Goal: Task Accomplishment & Management: Use online tool/utility

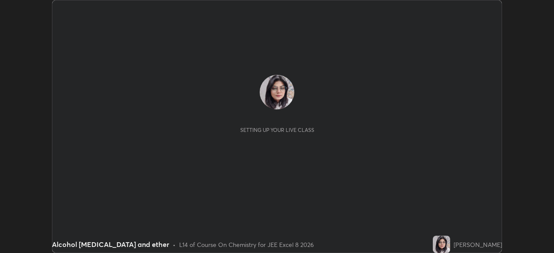
scroll to position [253, 554]
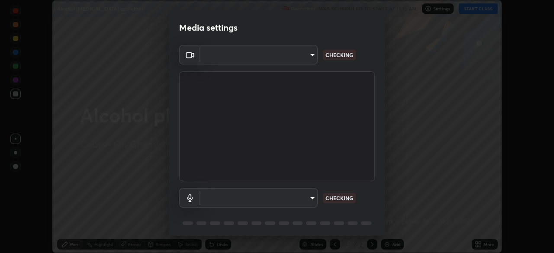
type input "150ce54b6659d6facffdc1d488e586a8afcf012d443804c7c5fd1c8fc4ffae65"
type input "default"
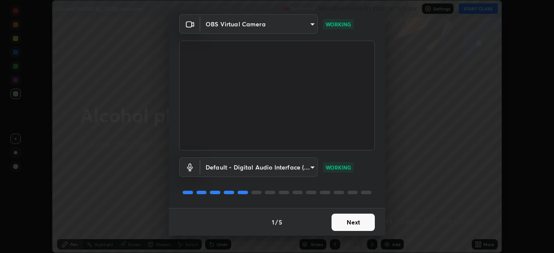
click at [358, 224] on button "Next" at bounding box center [353, 222] width 43 height 17
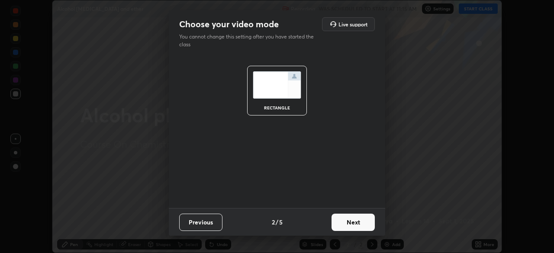
scroll to position [0, 0]
click at [353, 222] on button "Next" at bounding box center [353, 222] width 43 height 17
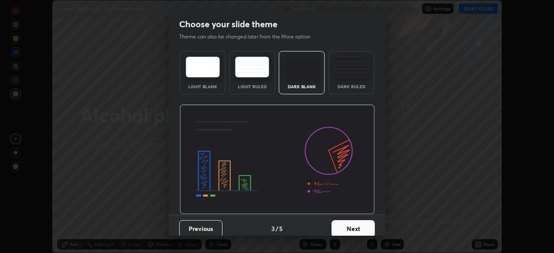
click at [353, 225] on button "Next" at bounding box center [353, 228] width 43 height 17
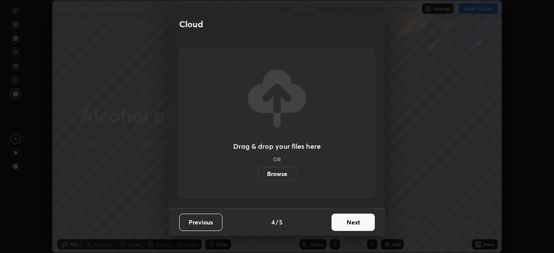
click at [347, 221] on button "Next" at bounding box center [353, 222] width 43 height 17
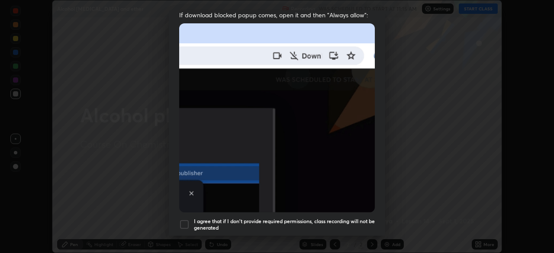
scroll to position [180, 0]
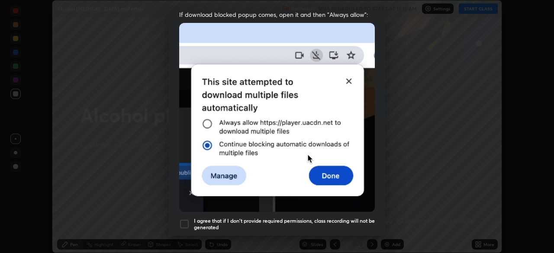
click at [185, 220] on div at bounding box center [184, 224] width 10 height 10
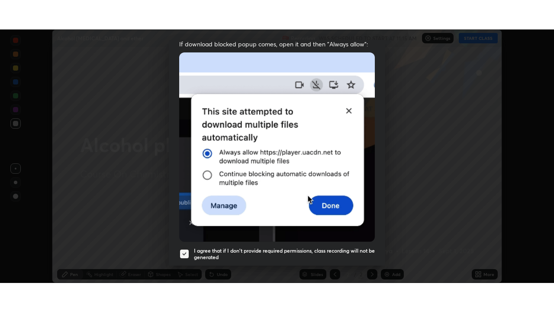
scroll to position [207, 0]
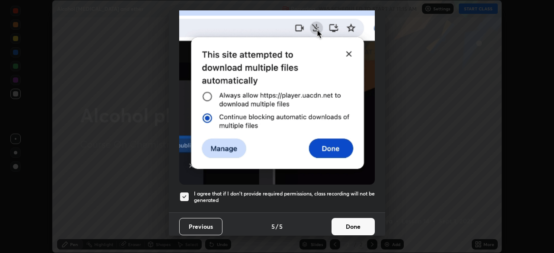
click at [347, 220] on button "Done" at bounding box center [353, 226] width 43 height 17
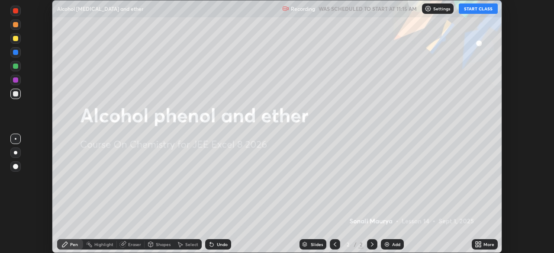
click at [480, 12] on button "START CLASS" at bounding box center [478, 8] width 39 height 10
click at [484, 245] on div "More" at bounding box center [489, 245] width 11 height 4
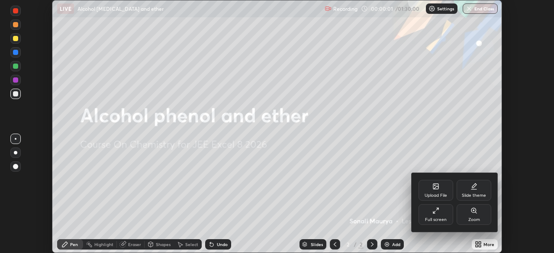
click at [440, 218] on div "Full screen" at bounding box center [436, 220] width 22 height 4
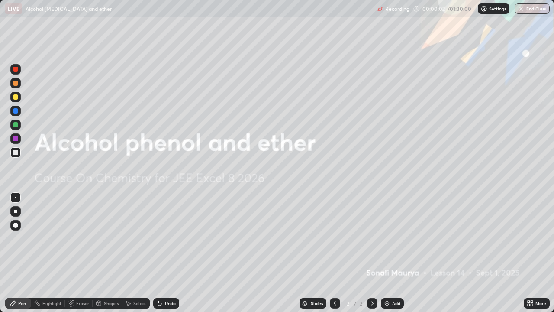
scroll to position [312, 554]
click at [395, 253] on div "Add" at bounding box center [396, 303] width 8 height 4
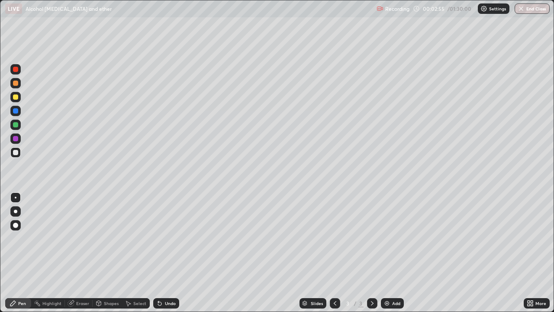
click at [83, 253] on div "Eraser" at bounding box center [82, 303] width 13 height 4
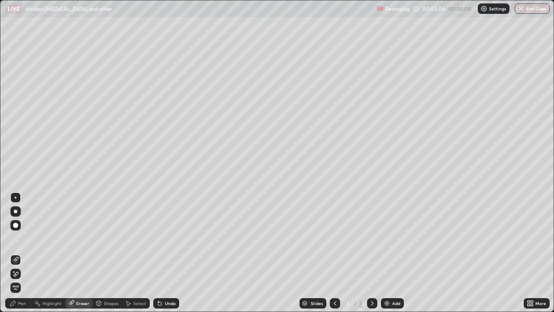
click at [23, 253] on div "Pen" at bounding box center [18, 303] width 26 height 10
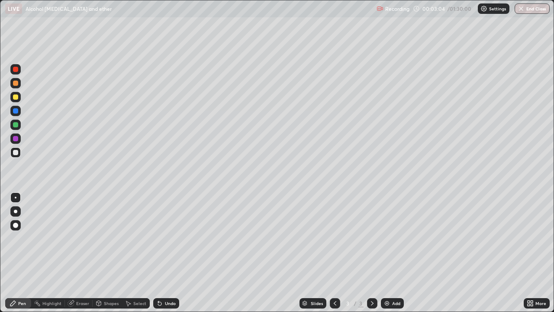
click at [21, 253] on div "Pen" at bounding box center [18, 303] width 26 height 10
click at [14, 97] on div at bounding box center [15, 96] width 5 height 5
click at [14, 125] on div at bounding box center [15, 124] width 5 height 5
click at [16, 97] on div at bounding box center [15, 96] width 5 height 5
click at [390, 253] on div "Add" at bounding box center [392, 303] width 23 height 10
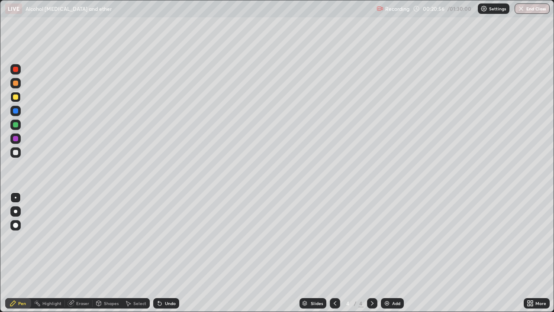
click at [15, 84] on div at bounding box center [15, 83] width 5 height 5
click at [397, 253] on div "Add" at bounding box center [396, 303] width 8 height 4
click at [85, 253] on div "Eraser" at bounding box center [82, 303] width 13 height 4
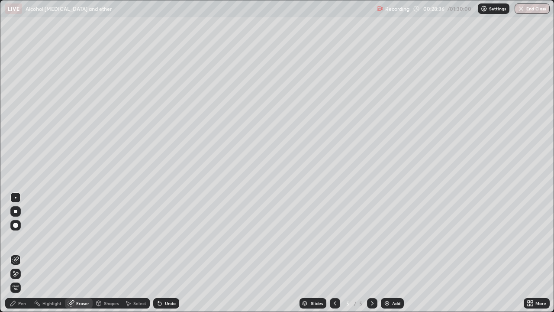
click at [23, 253] on div "Pen" at bounding box center [18, 303] width 26 height 10
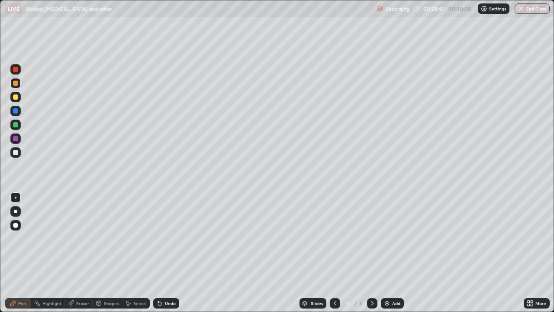
click at [394, 253] on div "Add" at bounding box center [396, 303] width 8 height 4
click at [15, 97] on div at bounding box center [15, 96] width 5 height 5
click at [87, 253] on div "Eraser" at bounding box center [82, 303] width 13 height 4
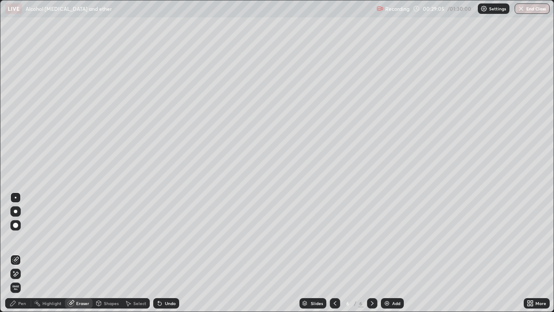
click at [28, 253] on div "Pen" at bounding box center [18, 303] width 26 height 10
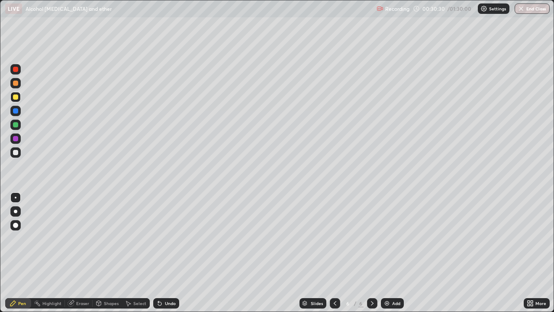
click at [16, 109] on div at bounding box center [15, 110] width 5 height 5
click at [16, 141] on div at bounding box center [15, 138] width 5 height 5
click at [19, 95] on div at bounding box center [15, 97] width 10 height 10
click at [392, 253] on div "Add" at bounding box center [396, 303] width 8 height 4
click at [334, 253] on icon at bounding box center [335, 303] width 7 height 7
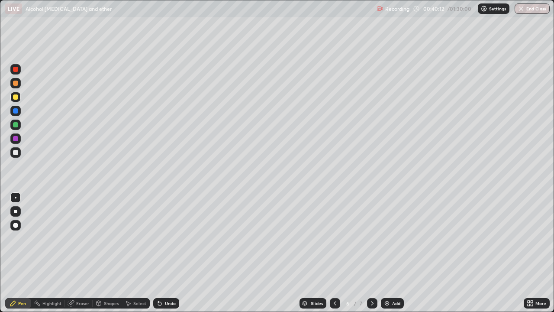
click at [372, 253] on icon at bounding box center [372, 303] width 7 height 7
click at [17, 85] on div at bounding box center [15, 83] width 5 height 5
click at [15, 157] on div at bounding box center [15, 152] width 10 height 10
click at [14, 99] on div at bounding box center [15, 96] width 5 height 5
click at [74, 253] on icon at bounding box center [71, 303] width 7 height 7
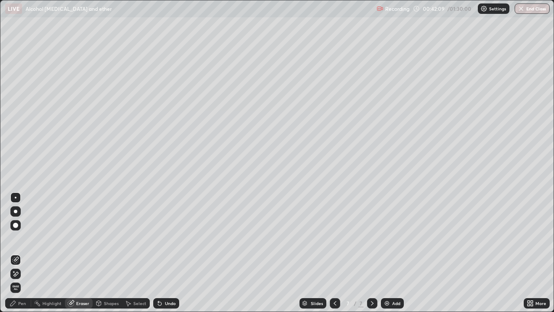
click at [25, 253] on div "Pen" at bounding box center [22, 303] width 8 height 4
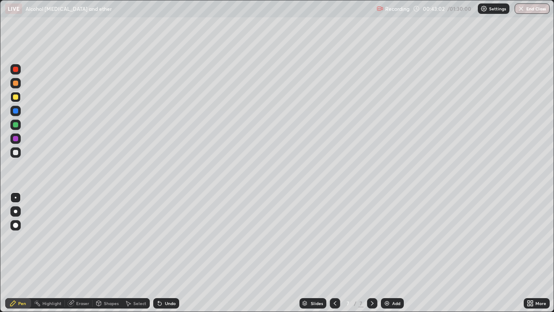
click at [392, 253] on div "Add" at bounding box center [396, 303] width 8 height 4
click at [15, 112] on div at bounding box center [15, 110] width 5 height 5
click at [14, 97] on div at bounding box center [15, 96] width 5 height 5
click at [166, 253] on div "Undo" at bounding box center [170, 303] width 11 height 4
click at [169, 253] on div "Undo" at bounding box center [170, 303] width 11 height 4
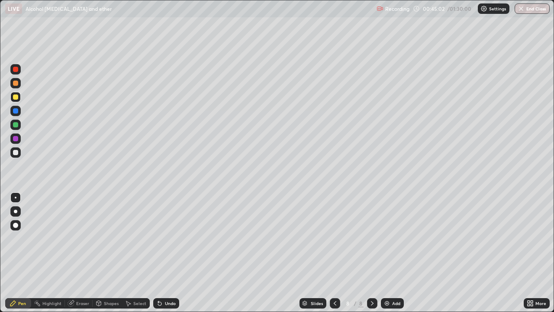
click at [16, 138] on div at bounding box center [15, 138] width 5 height 5
click at [324, 253] on div "Slides" at bounding box center [313, 303] width 27 height 10
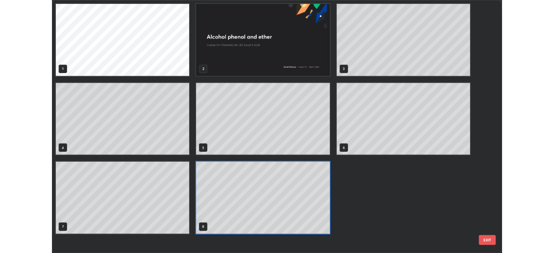
scroll to position [308, 549]
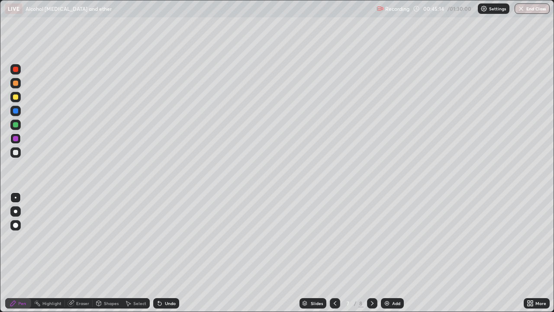
click at [13, 70] on div at bounding box center [15, 69] width 5 height 5
click at [372, 253] on icon at bounding box center [372, 303] width 7 height 7
click at [18, 113] on div at bounding box center [15, 111] width 10 height 10
click at [18, 97] on div at bounding box center [15, 96] width 5 height 5
click at [18, 83] on div at bounding box center [15, 83] width 5 height 5
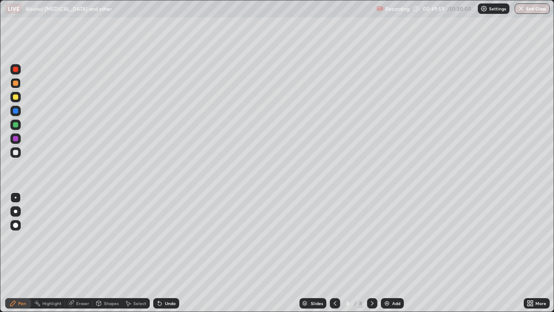
click at [399, 253] on div "Add" at bounding box center [396, 303] width 8 height 4
click at [16, 111] on div at bounding box center [15, 110] width 5 height 5
click at [13, 97] on div at bounding box center [15, 97] width 10 height 10
click at [18, 83] on div at bounding box center [15, 83] width 5 height 5
click at [17, 70] on div at bounding box center [15, 69] width 5 height 5
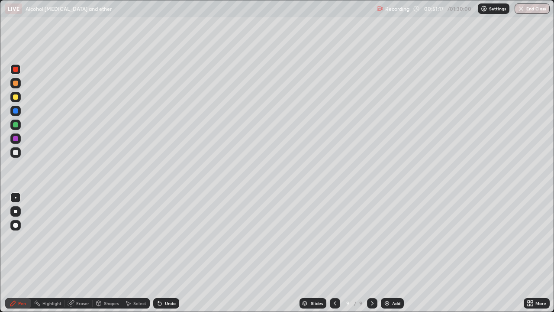
click at [16, 99] on div at bounding box center [15, 96] width 5 height 5
click at [16, 97] on div at bounding box center [15, 96] width 5 height 5
click at [17, 207] on div at bounding box center [15, 211] width 10 height 10
click at [15, 140] on div at bounding box center [15, 138] width 5 height 5
click at [15, 125] on div at bounding box center [15, 124] width 5 height 5
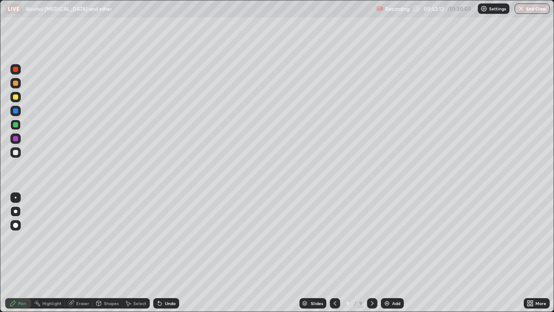
click at [16, 198] on div at bounding box center [16, 198] width 2 height 2
click at [15, 98] on div at bounding box center [15, 96] width 5 height 5
click at [15, 126] on div at bounding box center [15, 124] width 5 height 5
click at [0, 200] on div "Setting up your live class" at bounding box center [277, 156] width 554 height 312
click at [16, 198] on div at bounding box center [16, 198] width 2 height 2
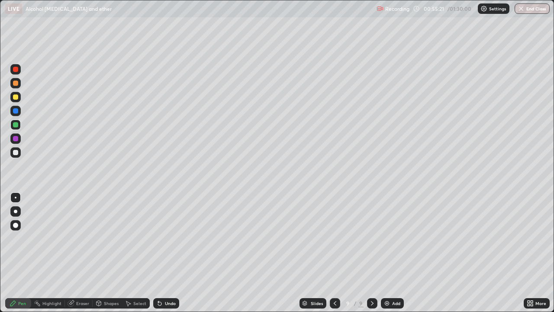
click at [11, 140] on div at bounding box center [15, 138] width 10 height 10
click at [78, 253] on div "Eraser" at bounding box center [82, 303] width 13 height 4
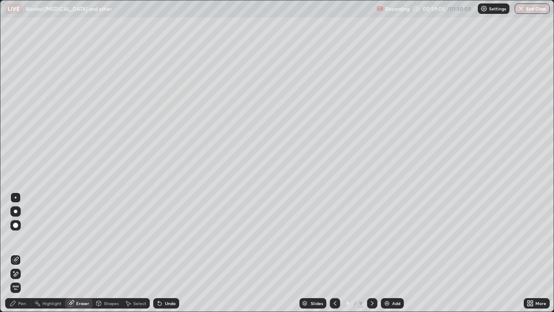
click at [24, 253] on div "Pen" at bounding box center [22, 303] width 8 height 4
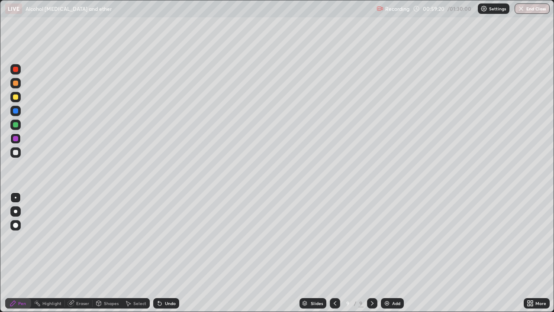
click at [16, 111] on div at bounding box center [15, 110] width 5 height 5
click at [385, 253] on img at bounding box center [387, 303] width 7 height 7
click at [16, 126] on div at bounding box center [15, 124] width 5 height 5
click at [14, 111] on div at bounding box center [15, 110] width 5 height 5
click at [10, 205] on div at bounding box center [16, 211] width 14 height 14
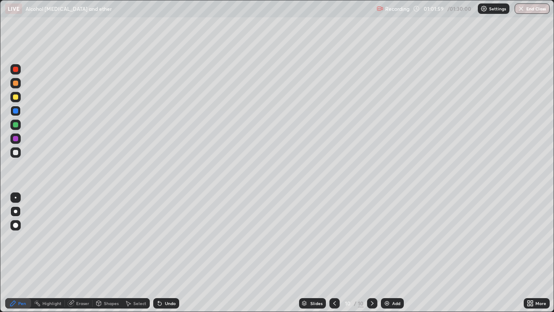
click at [336, 253] on icon at bounding box center [334, 303] width 7 height 7
click at [335, 253] on div at bounding box center [335, 303] width 10 height 10
click at [372, 253] on icon at bounding box center [372, 303] width 7 height 7
click at [376, 253] on div at bounding box center [372, 303] width 10 height 10
click at [392, 253] on div "Add" at bounding box center [392, 303] width 23 height 10
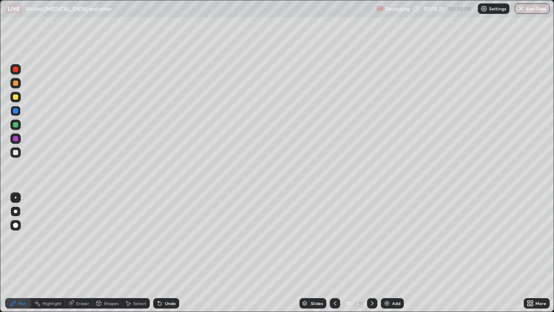
click at [160, 253] on icon at bounding box center [159, 303] width 3 height 3
click at [16, 198] on div at bounding box center [16, 198] width 2 height 2
click at [83, 253] on div "Eraser" at bounding box center [79, 303] width 28 height 10
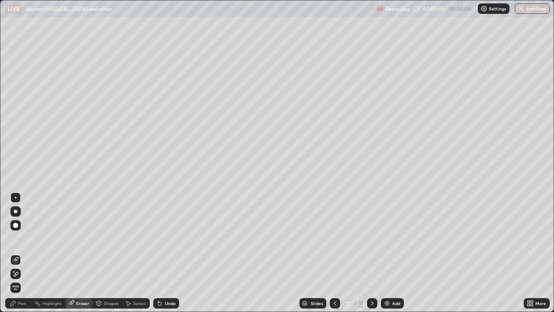
click at [22, 253] on div "Pen" at bounding box center [22, 303] width 8 height 4
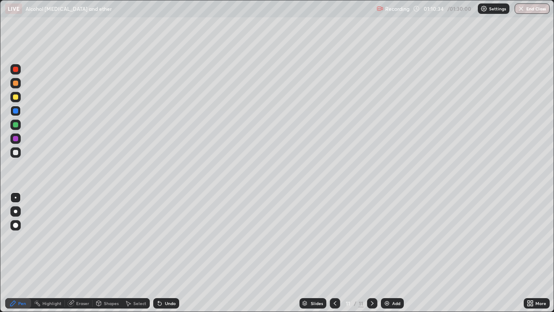
click at [73, 253] on icon at bounding box center [71, 303] width 7 height 7
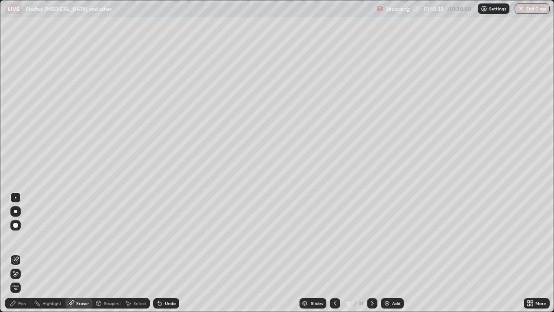
click at [18, 253] on div "Pen" at bounding box center [18, 303] width 26 height 10
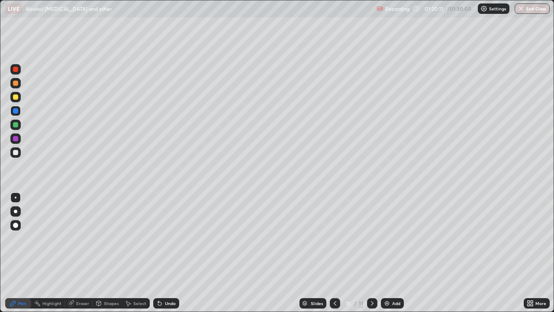
click at [16, 140] on div at bounding box center [15, 138] width 5 height 5
click at [82, 253] on div "Eraser" at bounding box center [79, 303] width 28 height 10
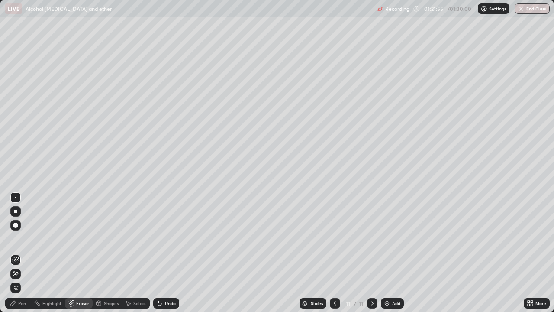
click at [12, 253] on icon at bounding box center [12, 303] width 5 height 5
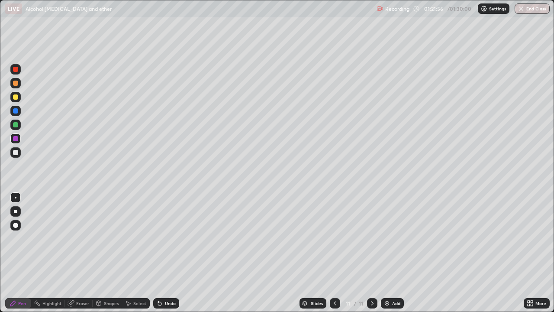
click at [17, 112] on div at bounding box center [15, 110] width 5 height 5
click at [20, 139] on div at bounding box center [15, 138] width 10 height 10
click at [152, 253] on div "Undo" at bounding box center [164, 303] width 29 height 17
click at [107, 253] on div "Shapes" at bounding box center [111, 303] width 15 height 4
click at [133, 253] on div "Select" at bounding box center [136, 303] width 28 height 10
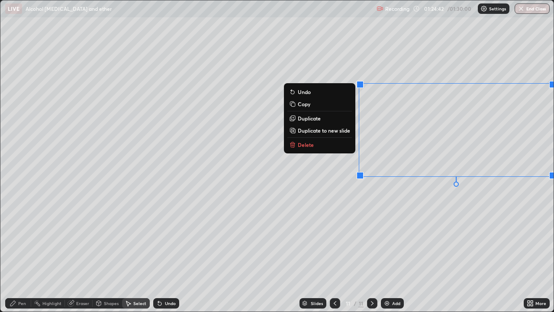
click at [335, 143] on button "Delete" at bounding box center [320, 144] width 65 height 10
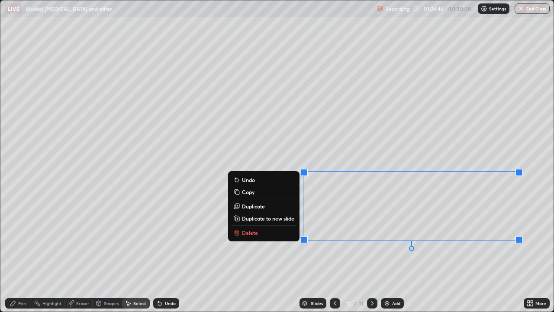
click at [270, 235] on button "Delete" at bounding box center [264, 232] width 65 height 10
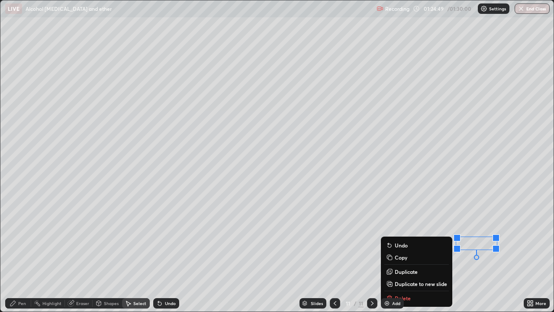
click at [406, 253] on div "Slides 11 / 11 Add" at bounding box center [351, 303] width 345 height 17
click at [412, 253] on div "Slides 11 / 11 Add" at bounding box center [351, 303] width 345 height 17
click at [428, 253] on div "Slides 11 / 11 Add" at bounding box center [351, 303] width 345 height 17
click at [440, 253] on div "Slides 11 / 11 Add" at bounding box center [351, 303] width 345 height 17
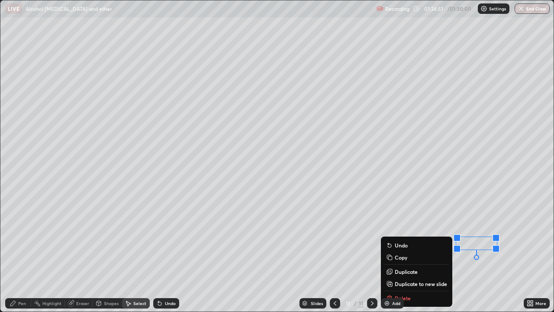
click at [442, 253] on div "Slides 11 / 11 Add" at bounding box center [351, 303] width 345 height 17
click at [436, 253] on div "Slides 11 / 11 Add" at bounding box center [351, 303] width 345 height 17
click at [471, 253] on div "0 ° Undo Copy Duplicate Duplicate to new slide Delete" at bounding box center [277, 155] width 554 height 311
click at [422, 253] on div "Slides 11 / 11 Add" at bounding box center [351, 303] width 345 height 17
click at [481, 253] on div "0 ° Undo Copy Duplicate Duplicate to new slide Delete" at bounding box center [277, 155] width 554 height 311
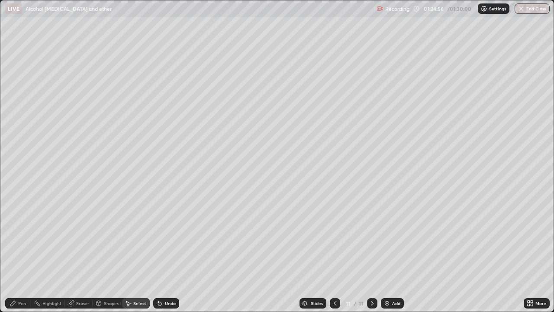
click at [85, 253] on div "Eraser" at bounding box center [82, 303] width 13 height 4
click at [29, 253] on div "Pen" at bounding box center [18, 303] width 26 height 10
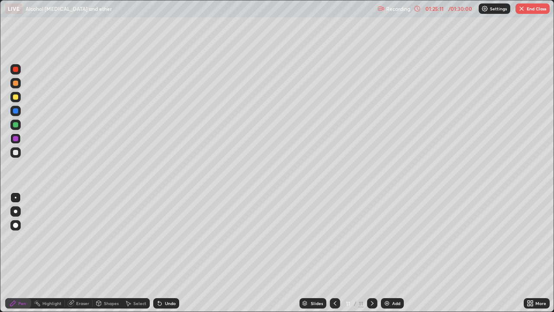
click at [17, 111] on div at bounding box center [15, 110] width 5 height 5
click at [15, 85] on div at bounding box center [15, 83] width 5 height 5
click at [399, 253] on div "Add" at bounding box center [396, 303] width 8 height 4
click at [11, 137] on div at bounding box center [15, 138] width 10 height 10
click at [15, 151] on div at bounding box center [15, 152] width 5 height 5
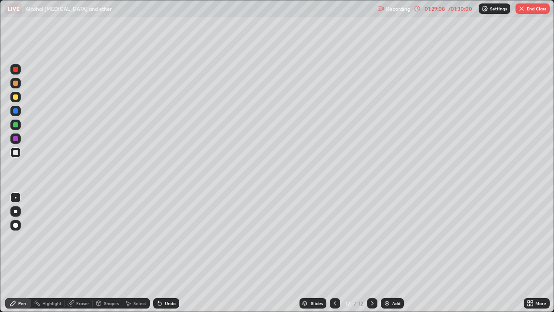
click at [19, 113] on div at bounding box center [15, 111] width 10 height 10
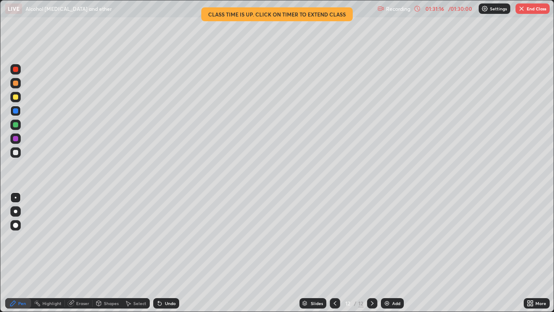
click at [525, 11] on button "End Class" at bounding box center [533, 8] width 34 height 10
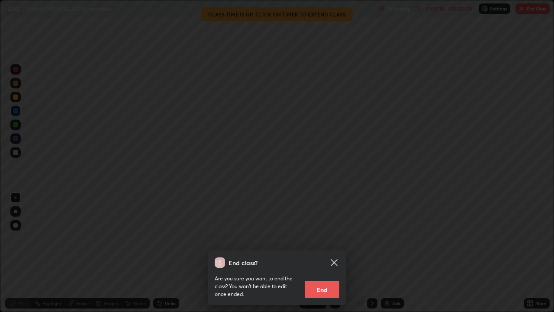
click at [323, 253] on button "End" at bounding box center [322, 289] width 35 height 17
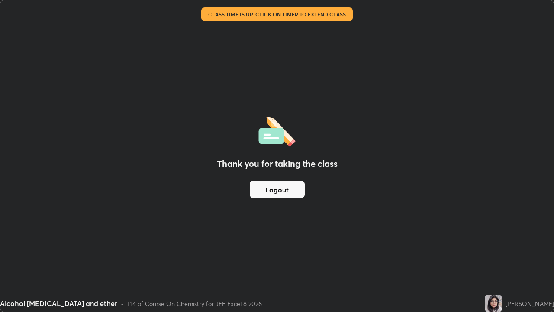
click at [264, 191] on button "Logout" at bounding box center [277, 189] width 55 height 17
click at [265, 194] on button "Logout" at bounding box center [277, 189] width 55 height 17
click at [256, 197] on button "Logout" at bounding box center [277, 189] width 55 height 17
click at [254, 193] on button "Logout" at bounding box center [277, 189] width 55 height 17
click at [260, 188] on button "Logout" at bounding box center [277, 189] width 55 height 17
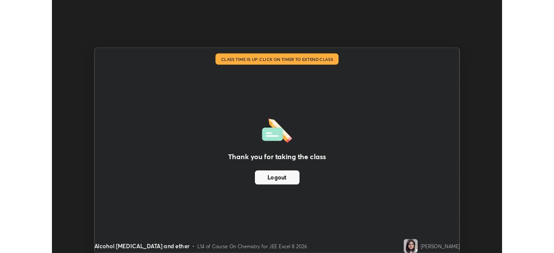
scroll to position [43061, 42760]
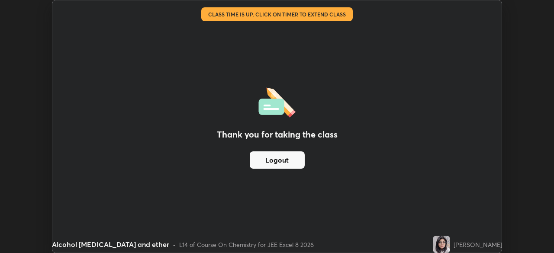
click at [287, 160] on button "Logout" at bounding box center [277, 160] width 55 height 17
click at [375, 63] on div "Thank you for taking the class Logout" at bounding box center [277, 126] width 450 height 253
click at [450, 245] on img at bounding box center [441, 244] width 17 height 17
